Goal: Information Seeking & Learning: Learn about a topic

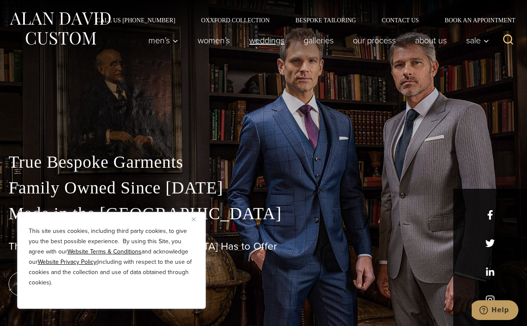
click at [271, 41] on link "weddings" at bounding box center [267, 40] width 54 height 17
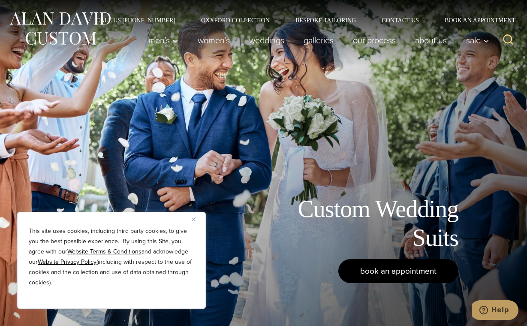
click at [400, 271] on span "book an appointment" at bounding box center [398, 271] width 76 height 12
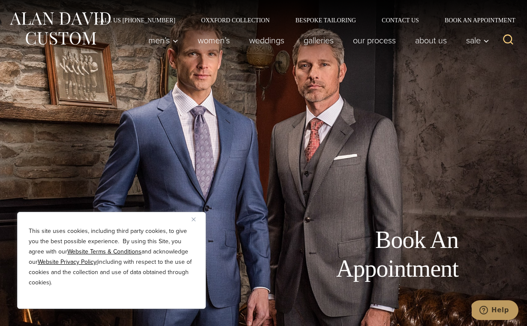
click at [194, 217] on img "Close" at bounding box center [194, 219] width 4 height 4
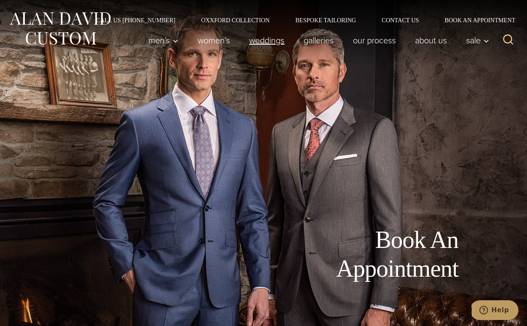
click at [275, 44] on link "weddings" at bounding box center [267, 40] width 54 height 17
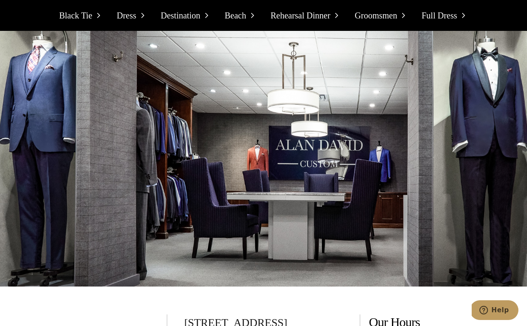
scroll to position [7484, 0]
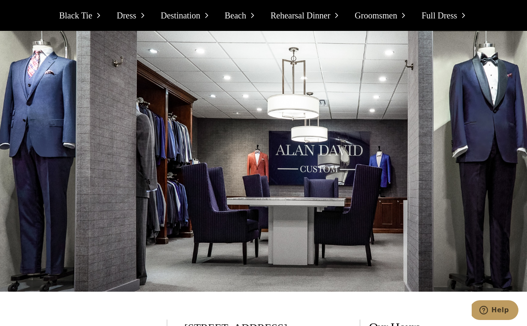
click at [75, 15] on span "Black Tie" at bounding box center [75, 16] width 33 height 14
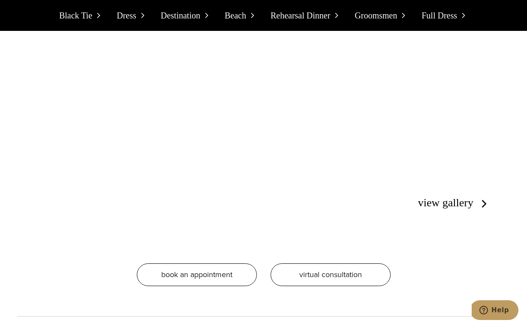
scroll to position [1409, 0]
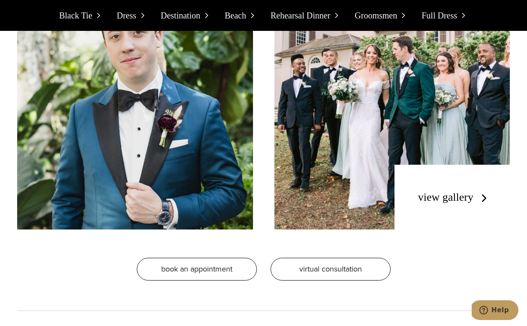
click at [467, 191] on link "view gallery" at bounding box center [454, 197] width 72 height 12
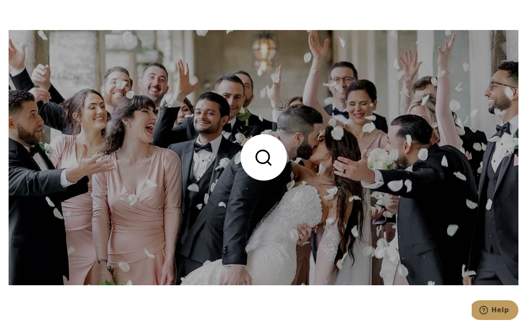
scroll to position [845, 0]
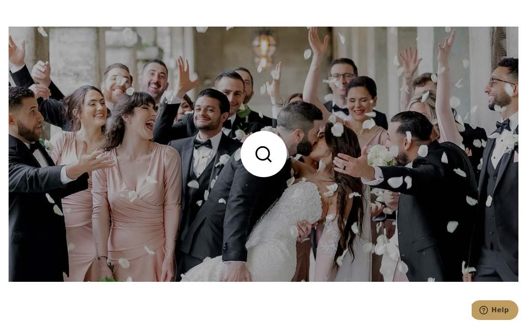
click at [268, 156] on link at bounding box center [264, 154] width 510 height 255
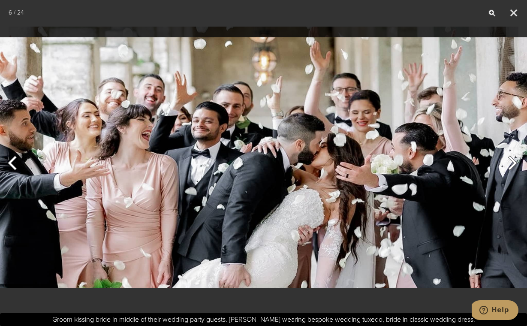
click at [283, 192] on img at bounding box center [263, 162] width 527 height 277
